Goal: Check status: Check status

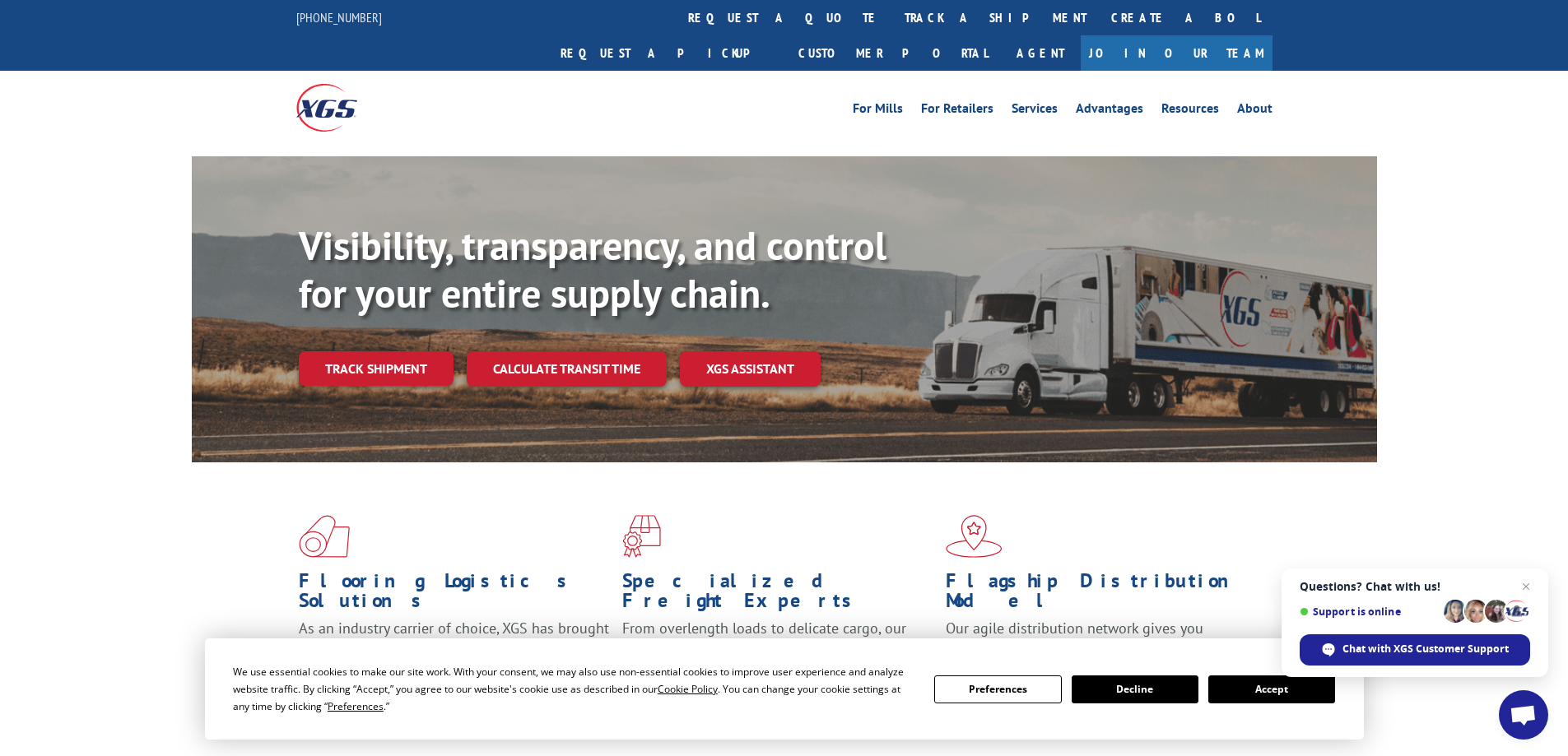
click at [1278, 695] on button "Accept" at bounding box center [1271, 689] width 126 height 28
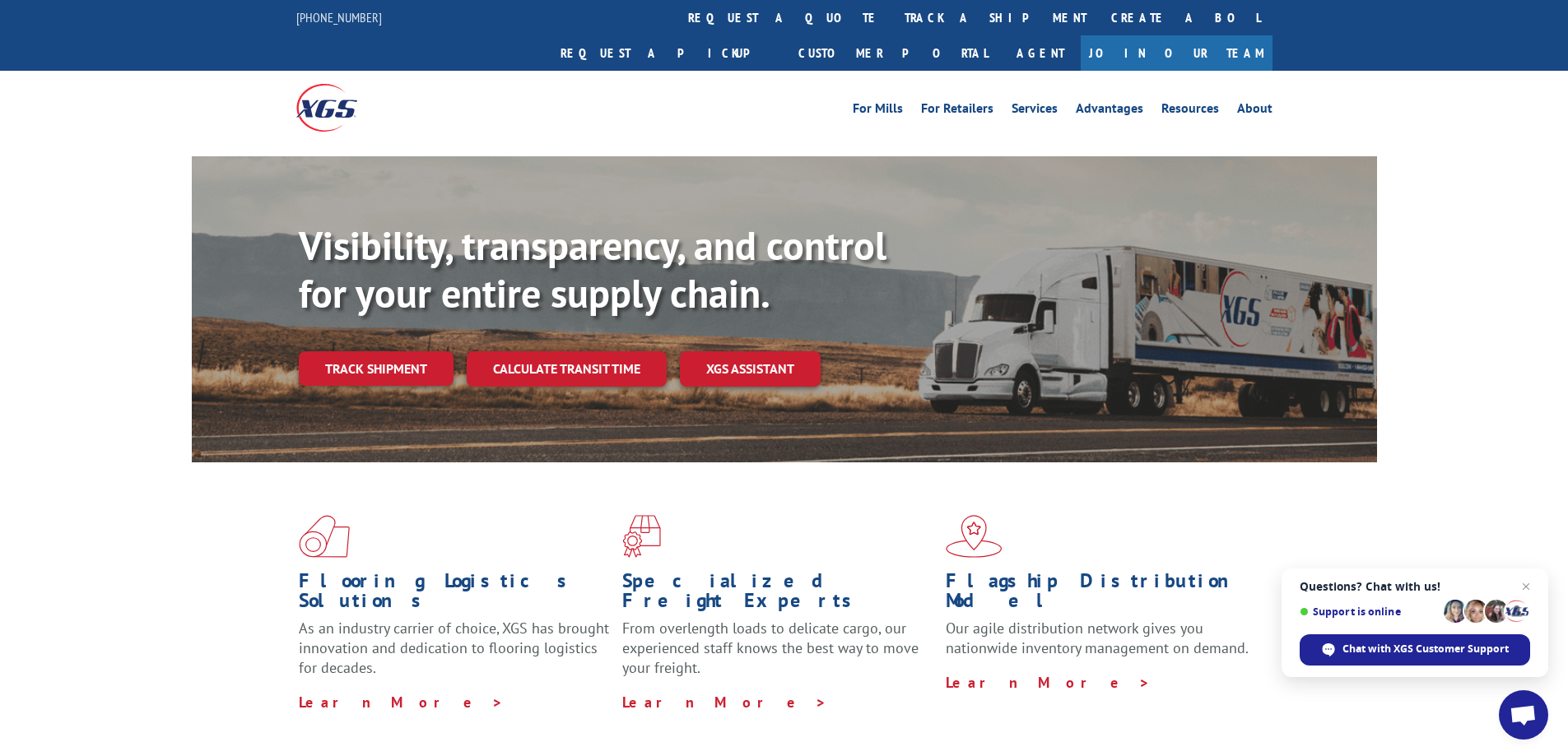
click at [357, 463] on div "Flooring Logistics Solutions As an industry carrier of choice, XGS has brought …" at bounding box center [784, 613] width 1185 height 302
click at [365, 352] on link "Track shipment" at bounding box center [376, 369] width 155 height 35
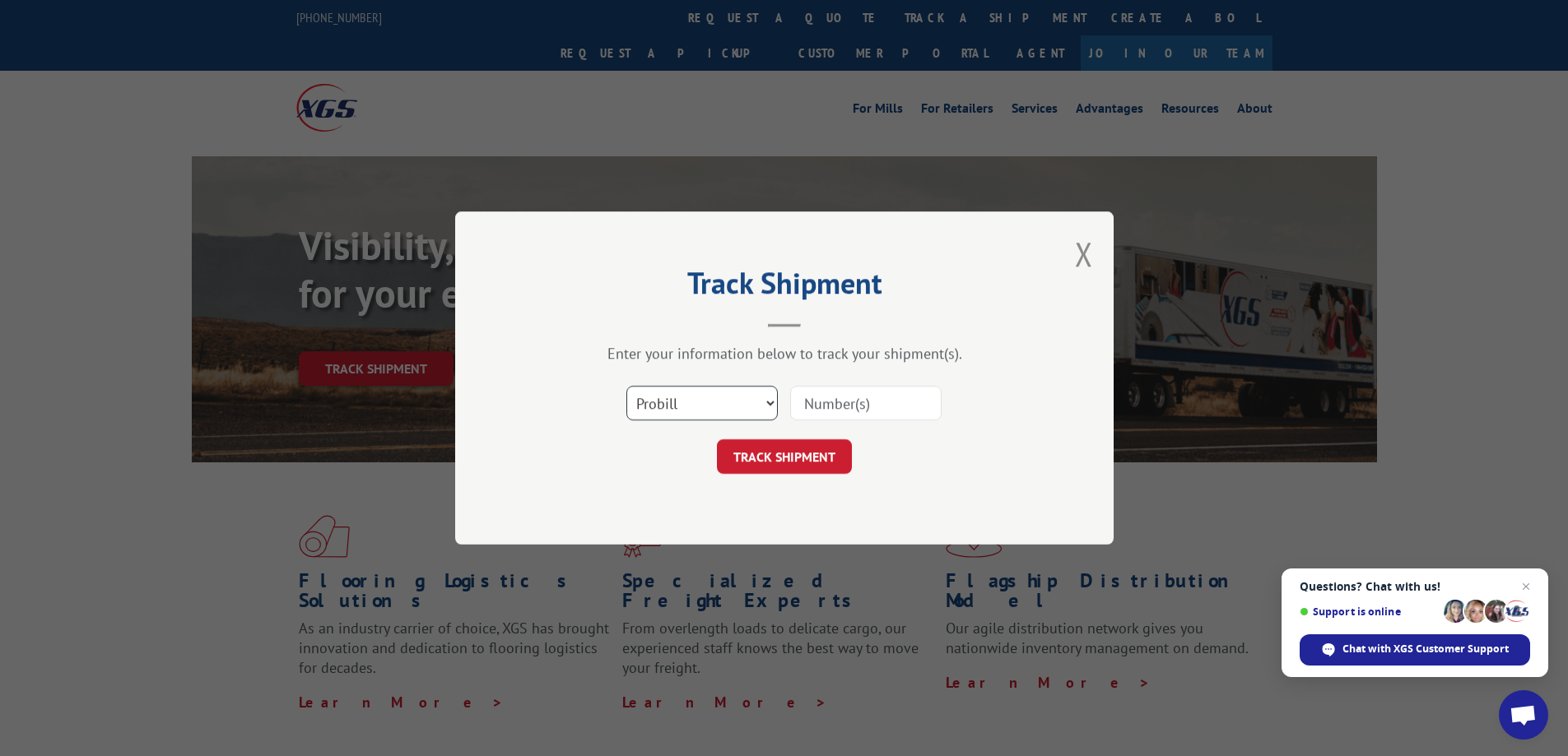
click at [760, 398] on select "Select category... Probill BOL PO" at bounding box center [702, 403] width 152 height 35
click at [626, 386] on select "Select category... Probill BOL PO" at bounding box center [702, 403] width 152 height 35
click at [863, 404] on input at bounding box center [865, 403] width 152 height 35
paste input "17489130"
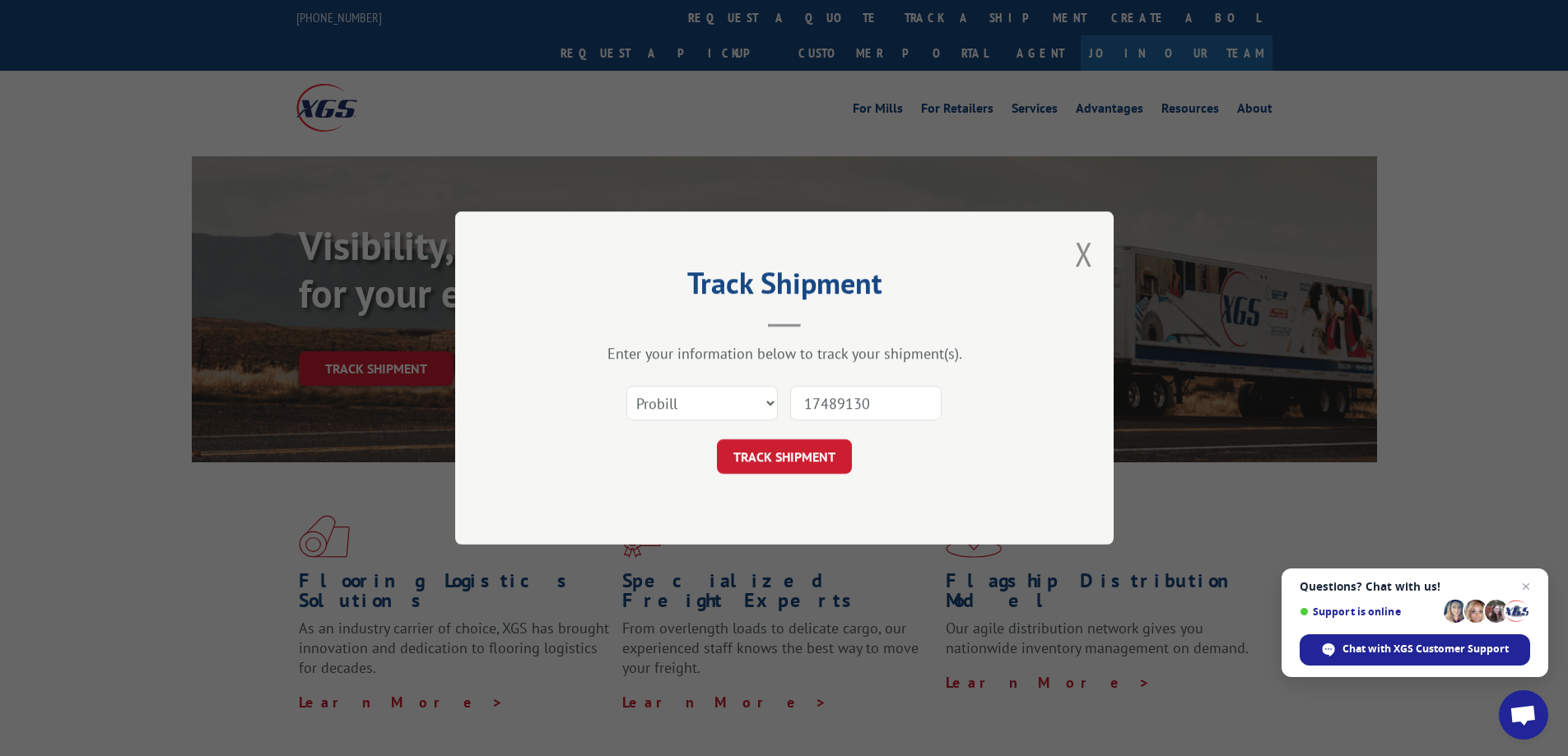
type input "1748913017489130"
paste input "17489130"
type input "17489130"
click at [795, 443] on button "TRACK SHIPMENT" at bounding box center [784, 456] width 135 height 35
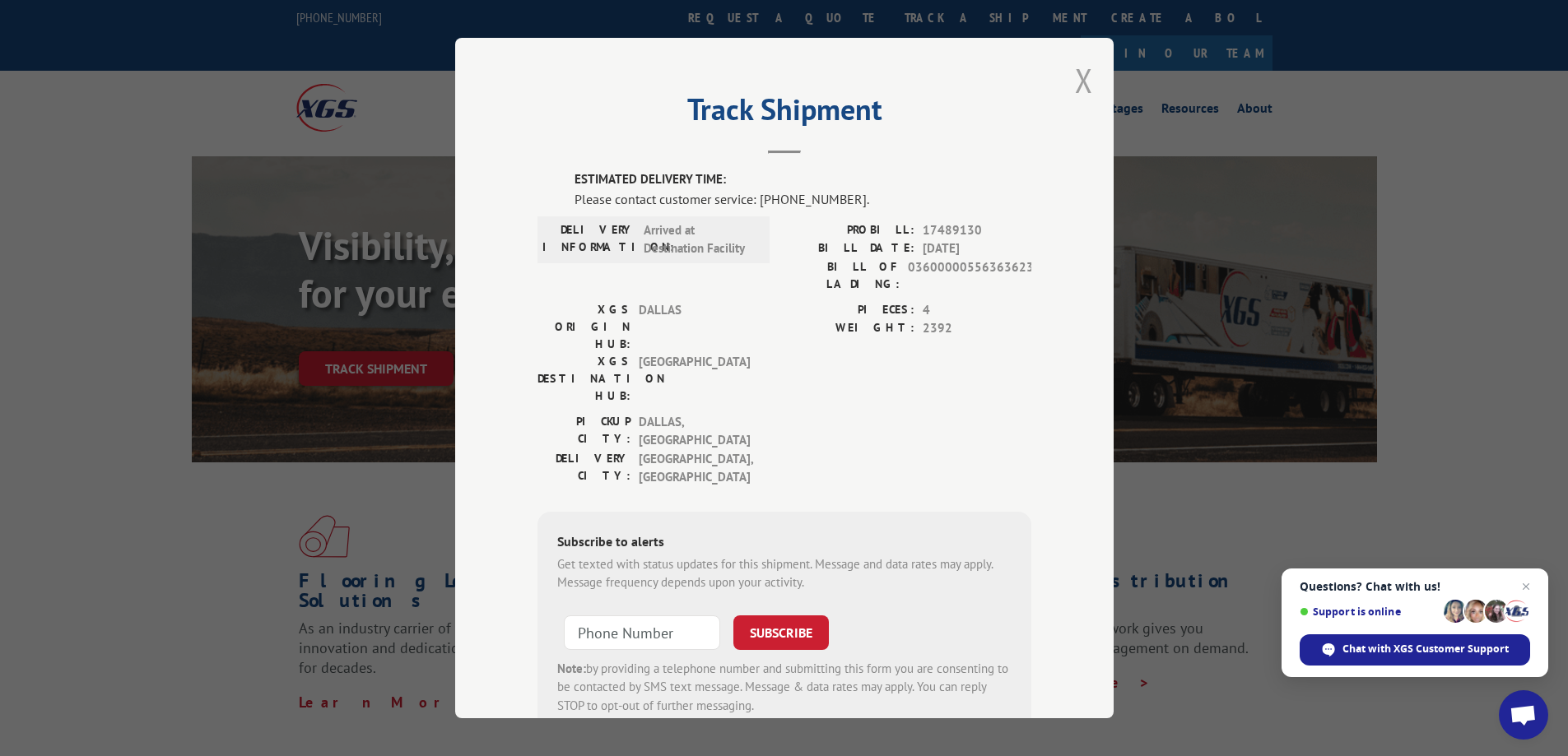
click at [1074, 84] on button "Close modal" at bounding box center [1084, 80] width 18 height 44
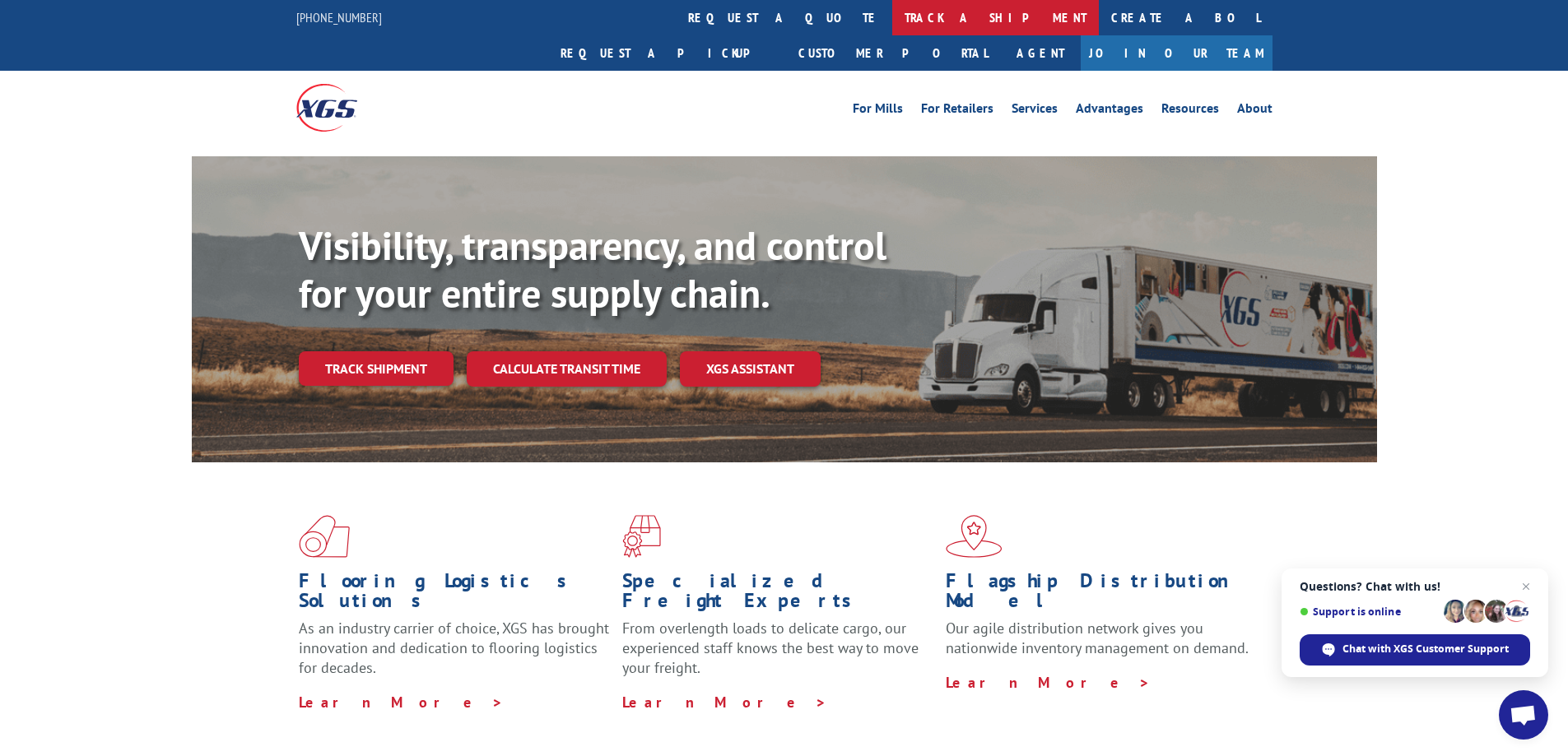
click at [892, 22] on link "track a shipment" at bounding box center [994, 17] width 206 height 35
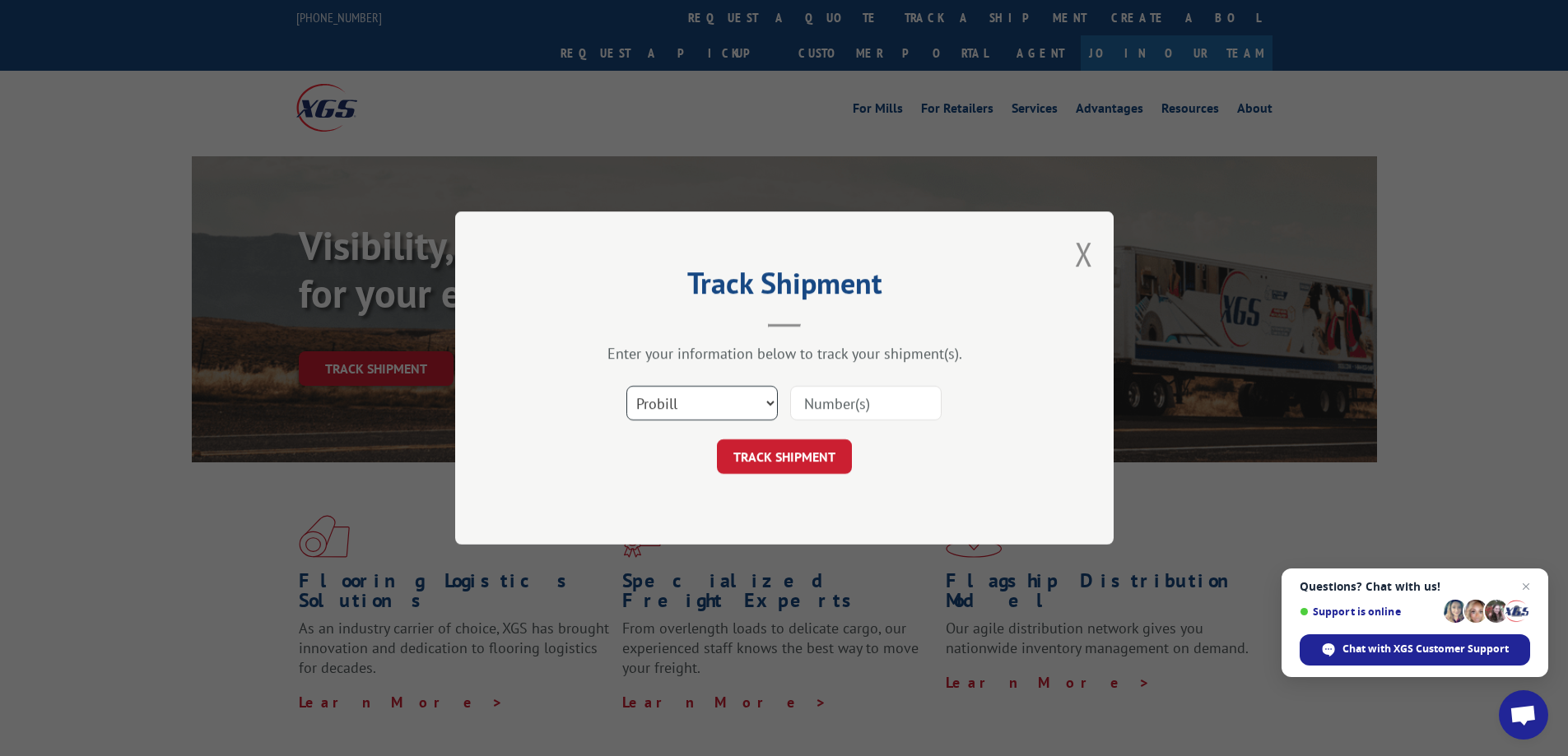
click at [770, 403] on select "Select category... Probill BOL PO" at bounding box center [702, 403] width 152 height 35
select select "po"
click at [626, 386] on select "Select category... Probill BOL PO" at bounding box center [702, 403] width 152 height 35
click at [869, 397] on input at bounding box center [865, 403] width 152 height 35
paste input "74726"
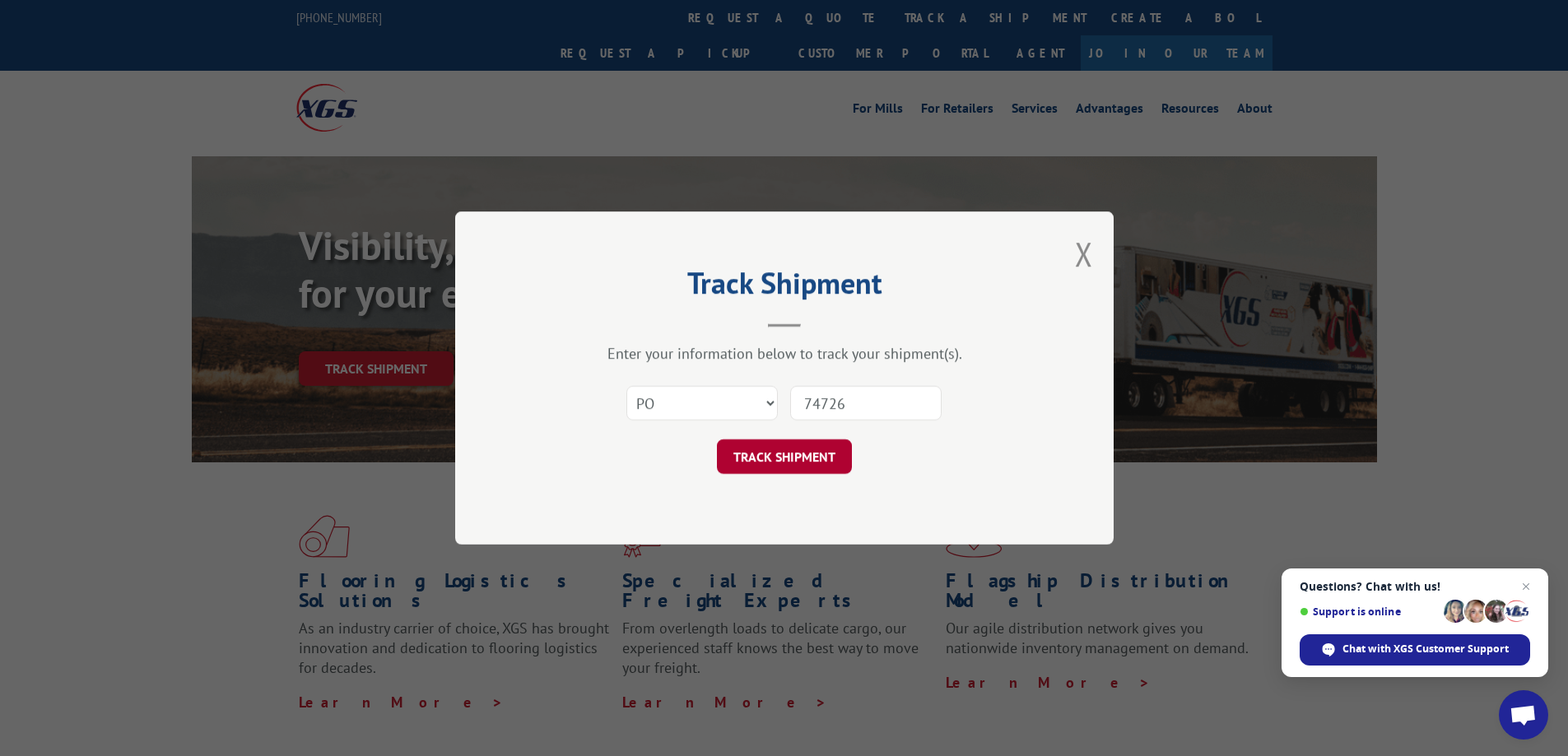
type input "74726"
click at [791, 464] on button "TRACK SHIPMENT" at bounding box center [784, 456] width 135 height 35
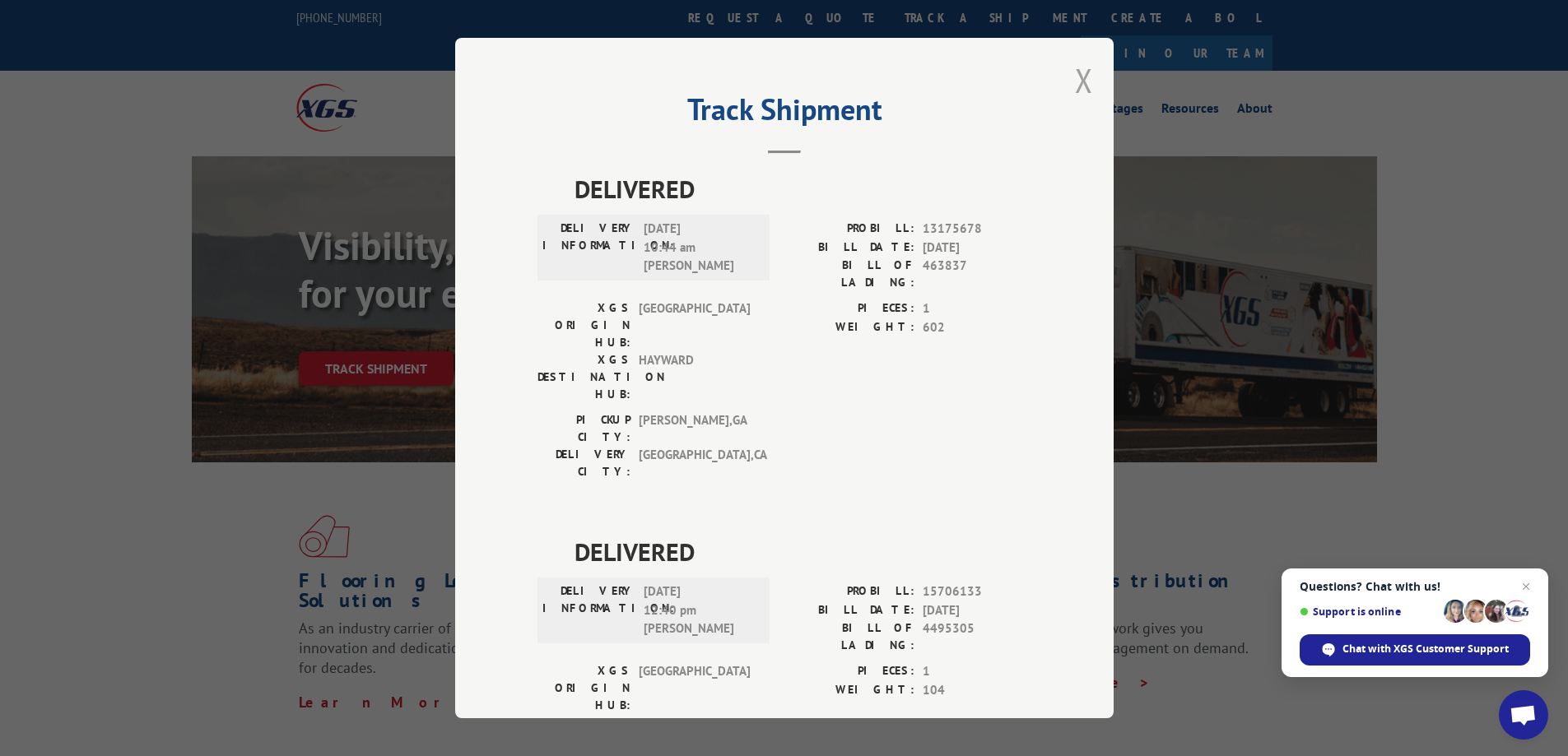
click at [1074, 82] on button "Close modal" at bounding box center [1084, 80] width 18 height 44
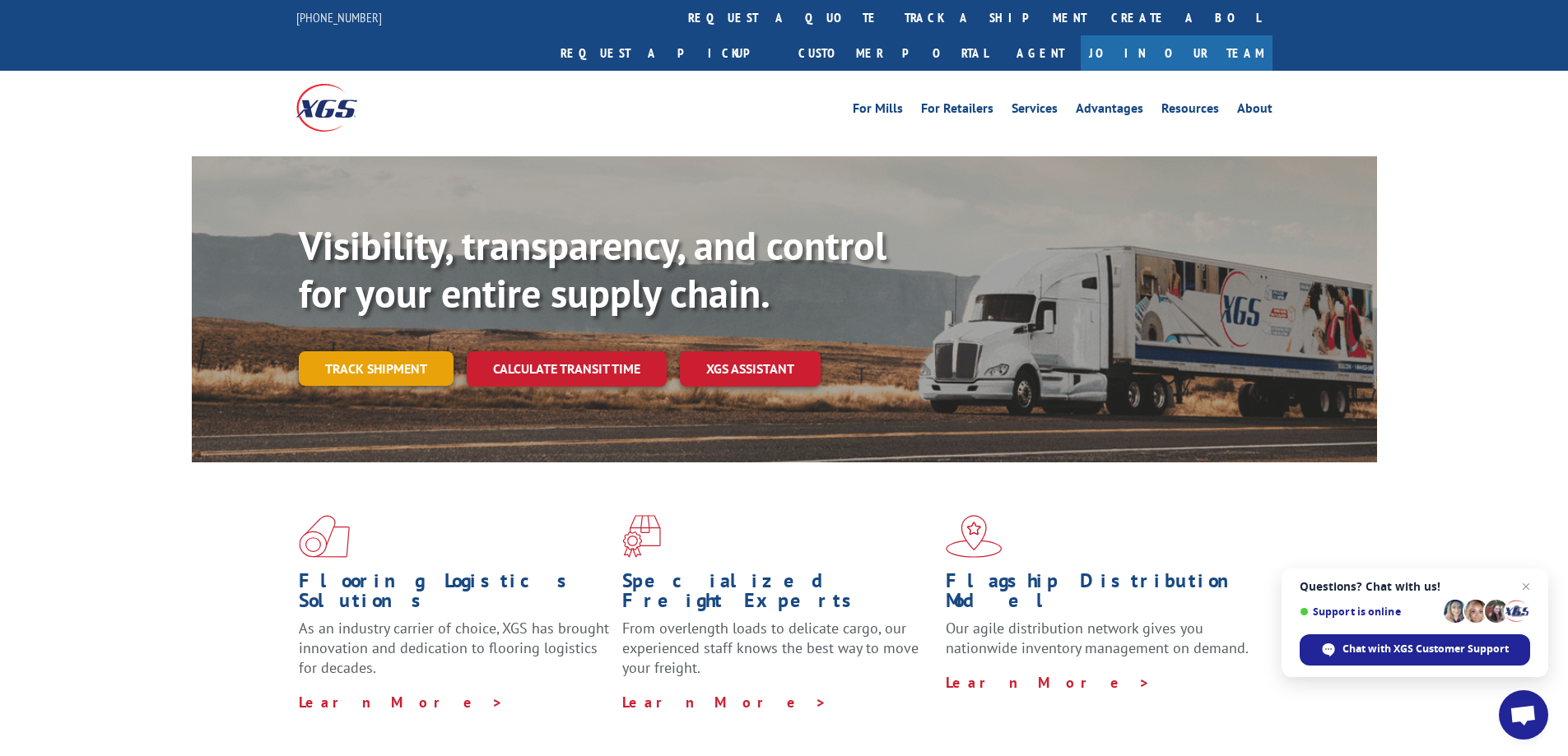
click at [347, 352] on link "Track shipment" at bounding box center [376, 369] width 155 height 35
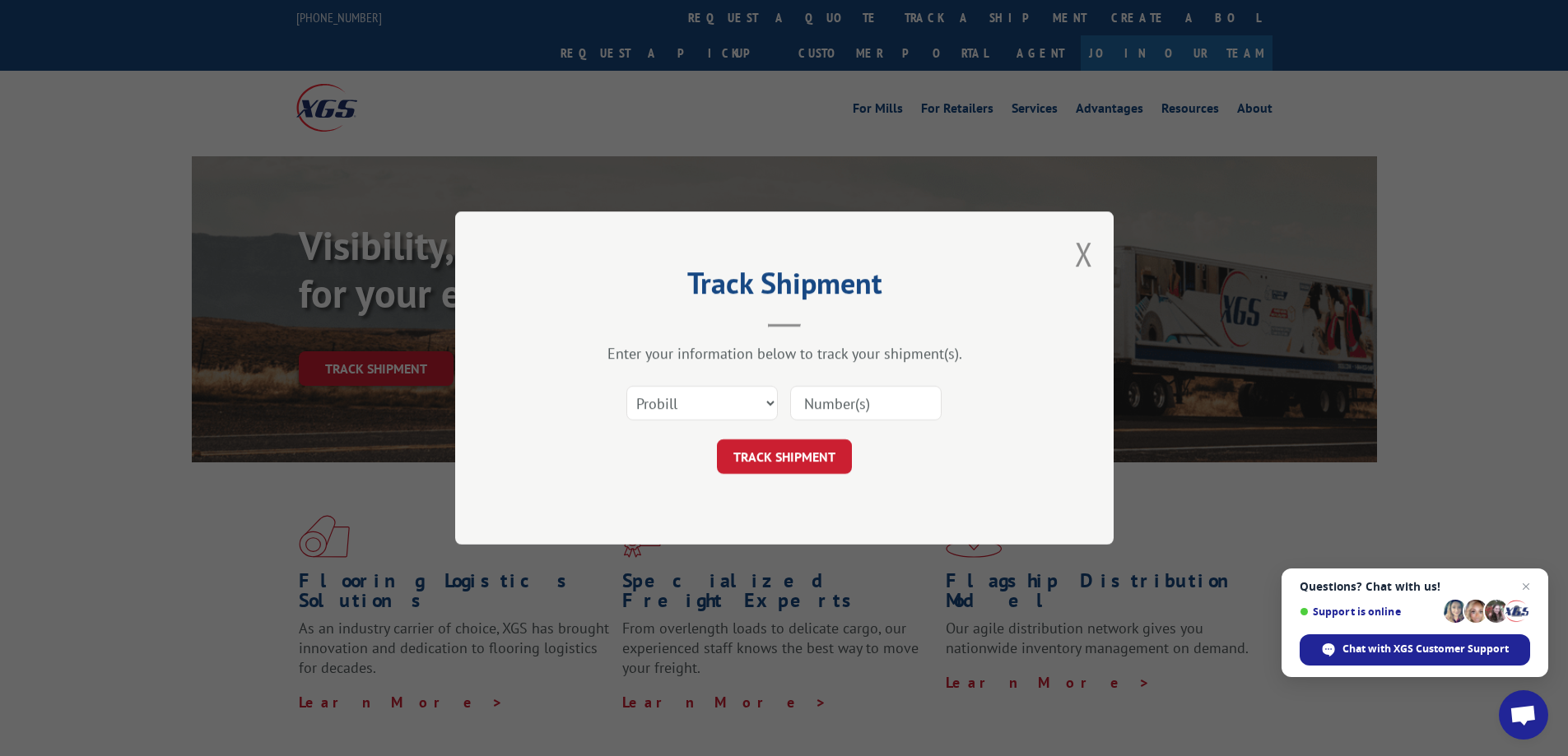
click at [822, 403] on input at bounding box center [865, 403] width 152 height 35
paste input "17489130"
type input "17489130"
click at [792, 457] on button "TRACK SHIPMENT" at bounding box center [784, 456] width 135 height 35
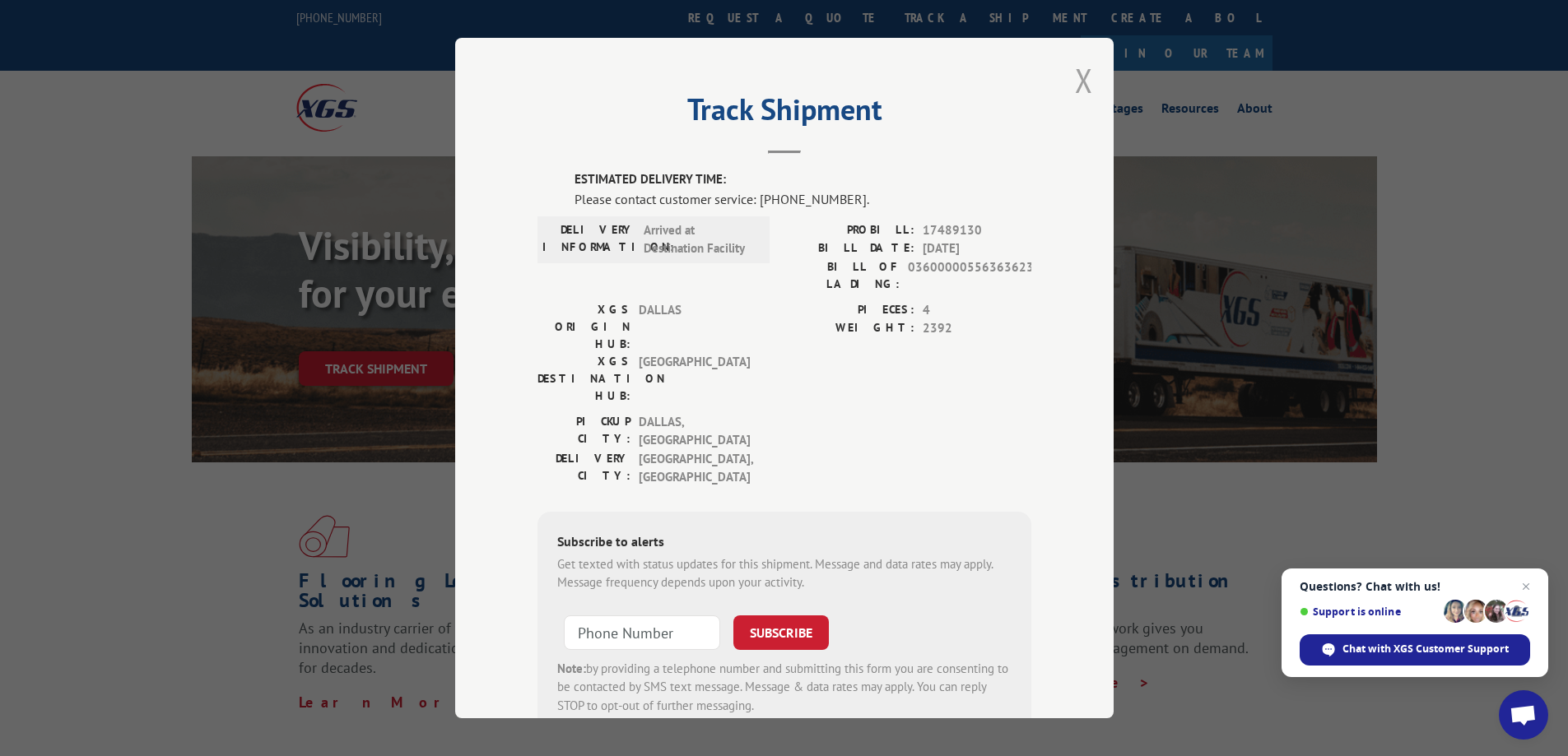
click at [1076, 72] on button "Close modal" at bounding box center [1084, 80] width 18 height 44
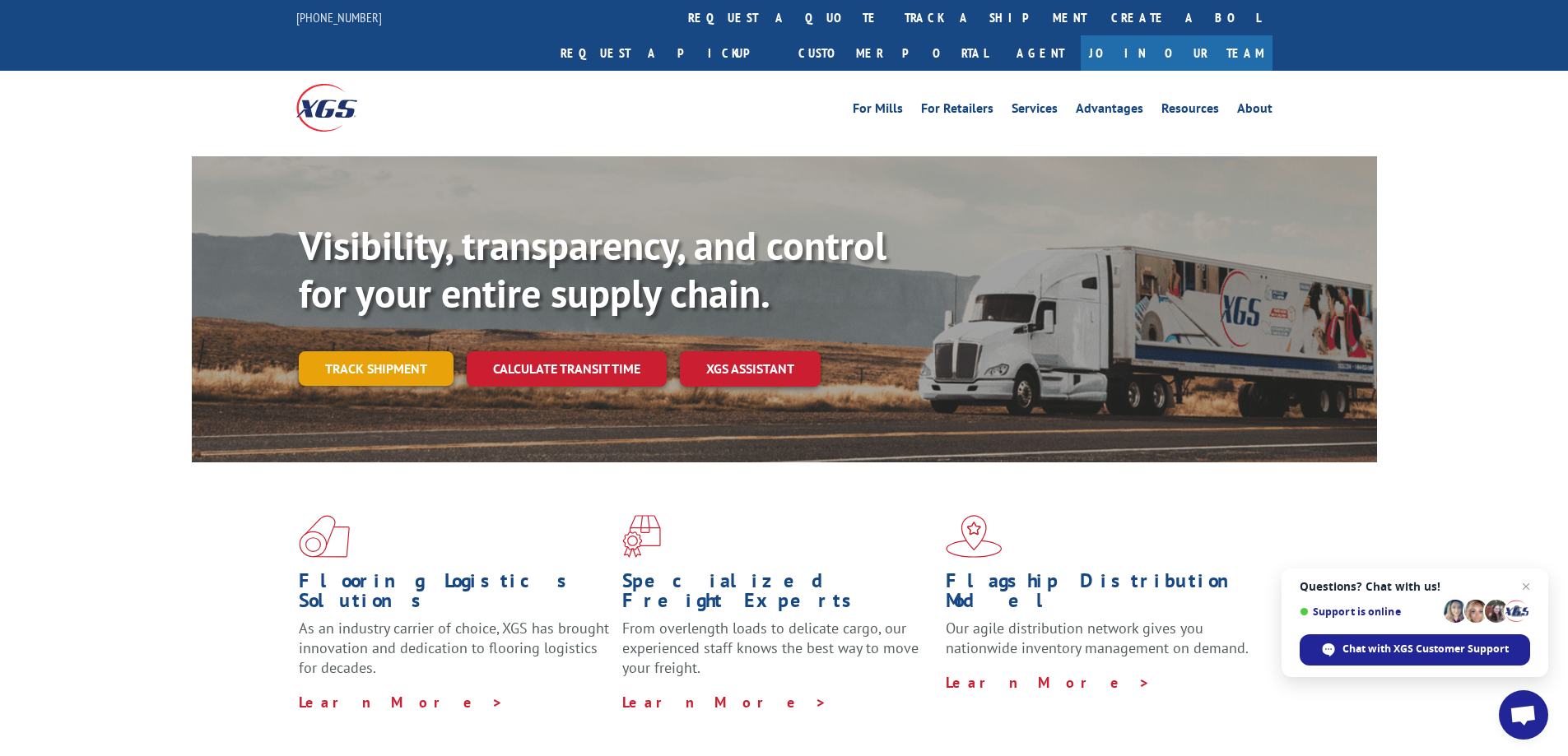
click at [416, 352] on link "Track shipment" at bounding box center [376, 369] width 155 height 35
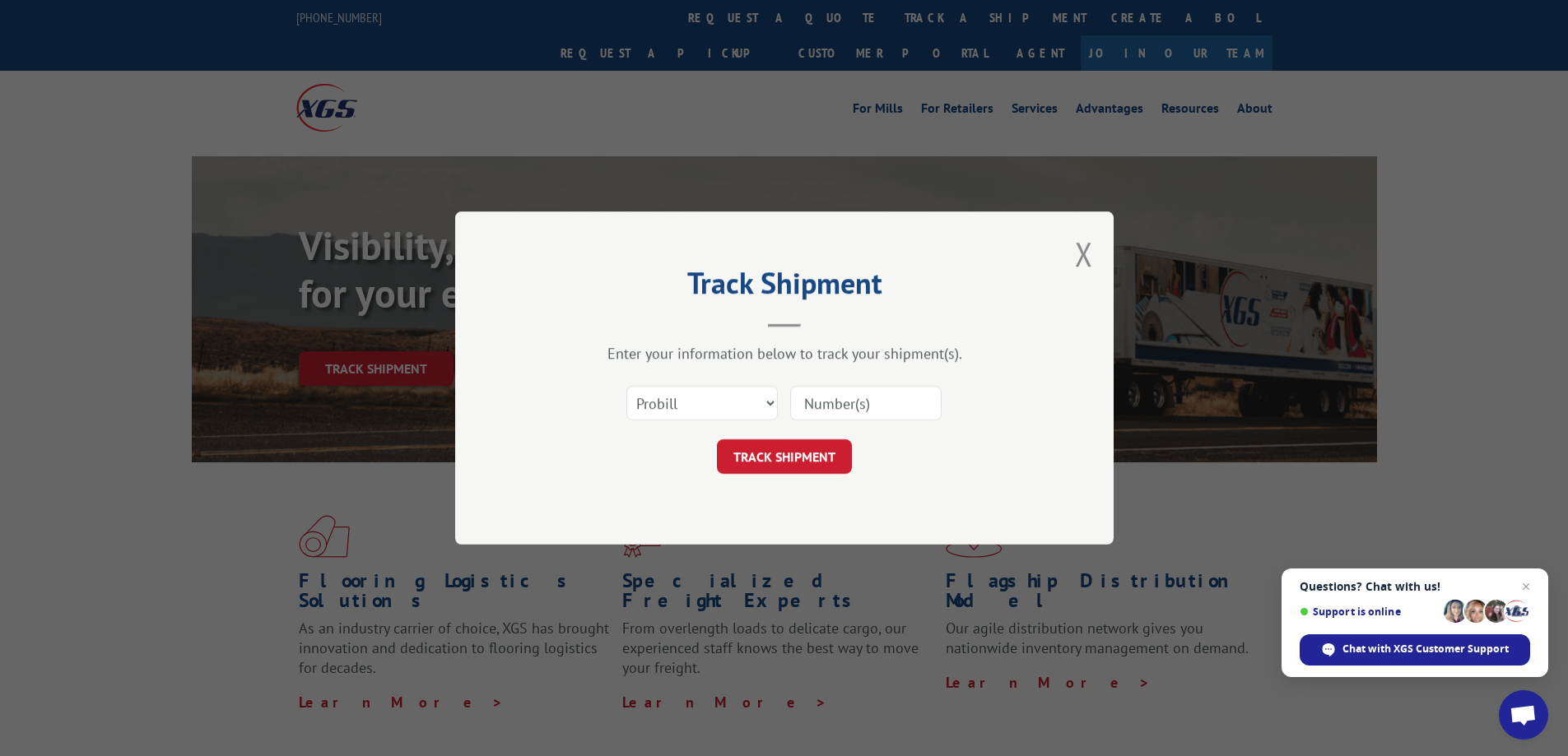
paste input "17489130"
click at [822, 400] on input at bounding box center [865, 403] width 152 height 35
type input "17489130"
click at [777, 453] on button "TRACK SHIPMENT" at bounding box center [784, 456] width 135 height 35
